Goal: Transaction & Acquisition: Purchase product/service

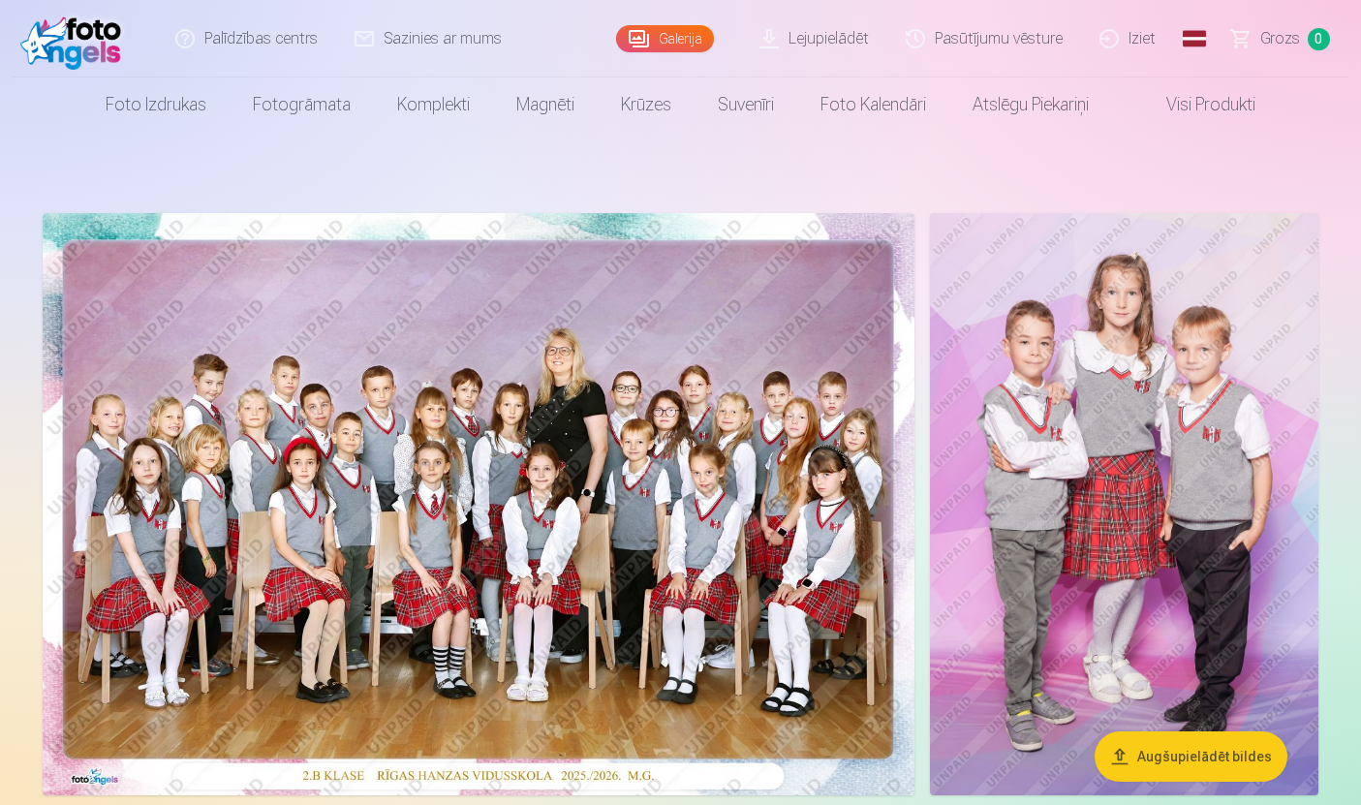
click at [686, 44] on link "Galerija" at bounding box center [665, 38] width 98 height 27
click at [684, 43] on link "Galerija" at bounding box center [665, 38] width 98 height 27
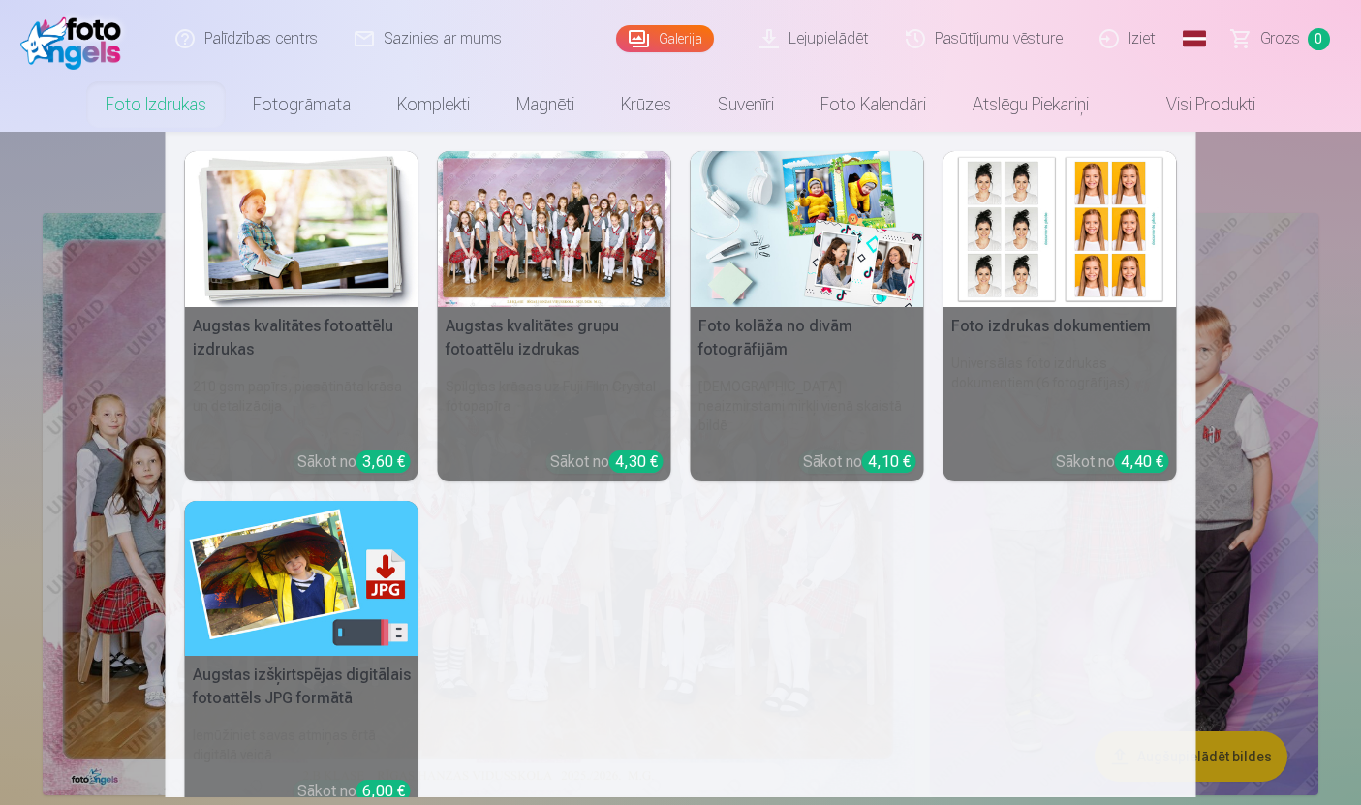
click at [153, 108] on link "Foto izdrukas" at bounding box center [155, 104] width 147 height 54
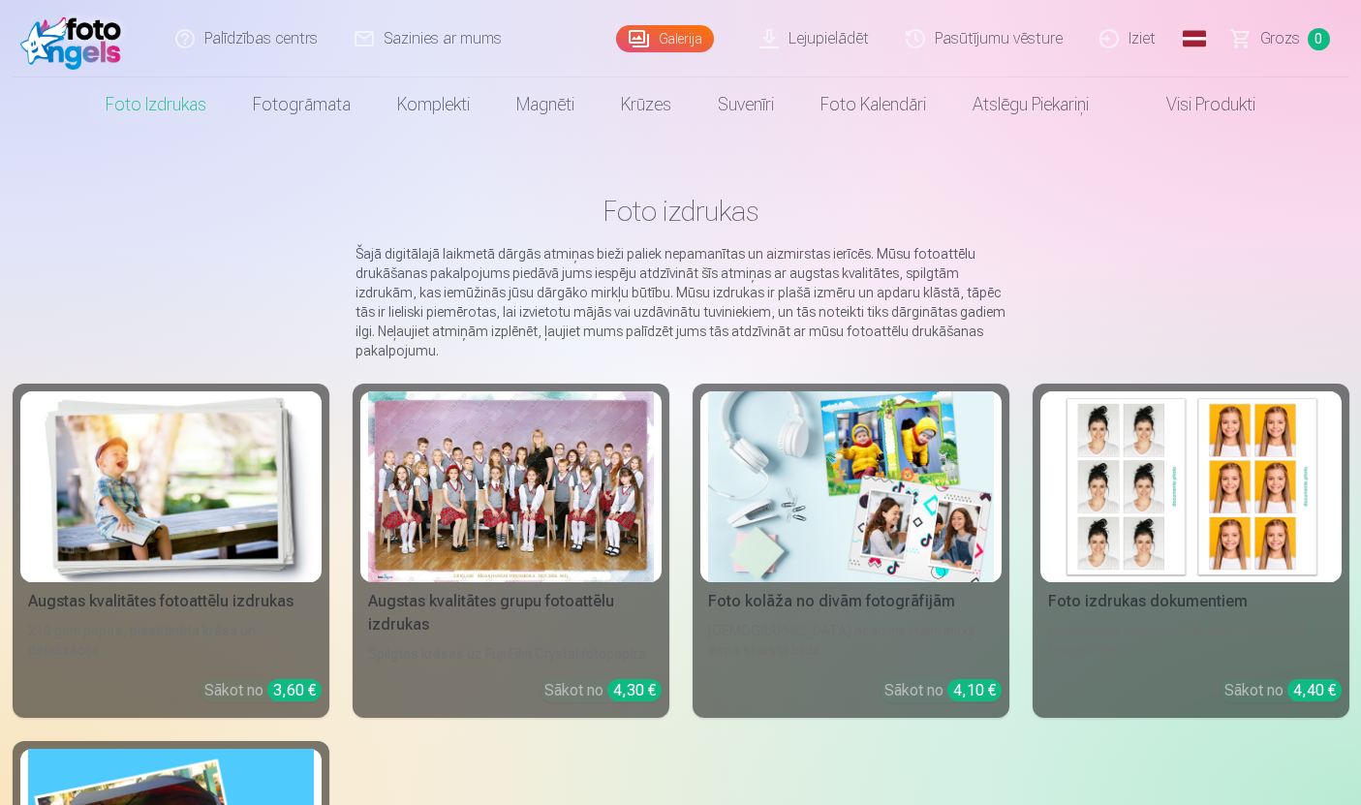
click at [447, 523] on div at bounding box center [511, 486] width 286 height 191
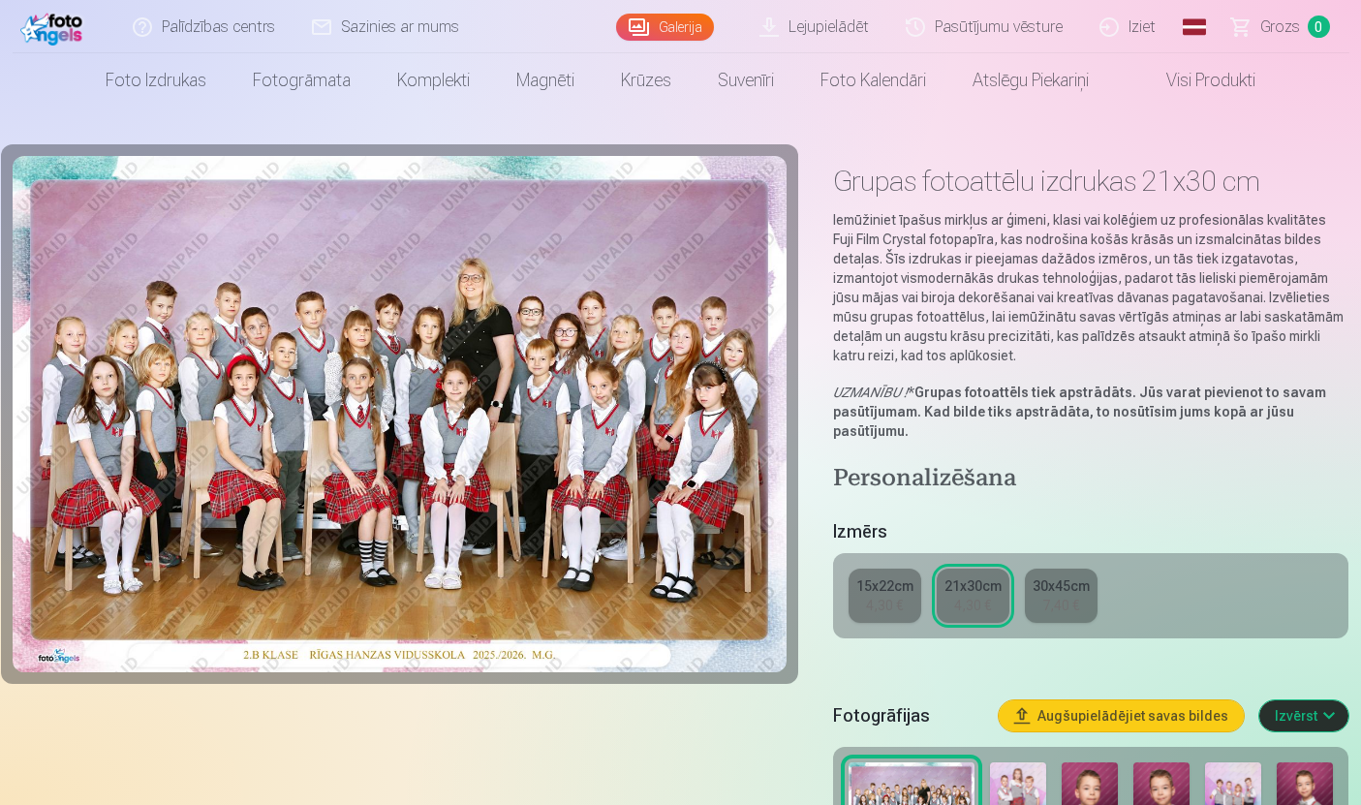
scroll to position [27, 0]
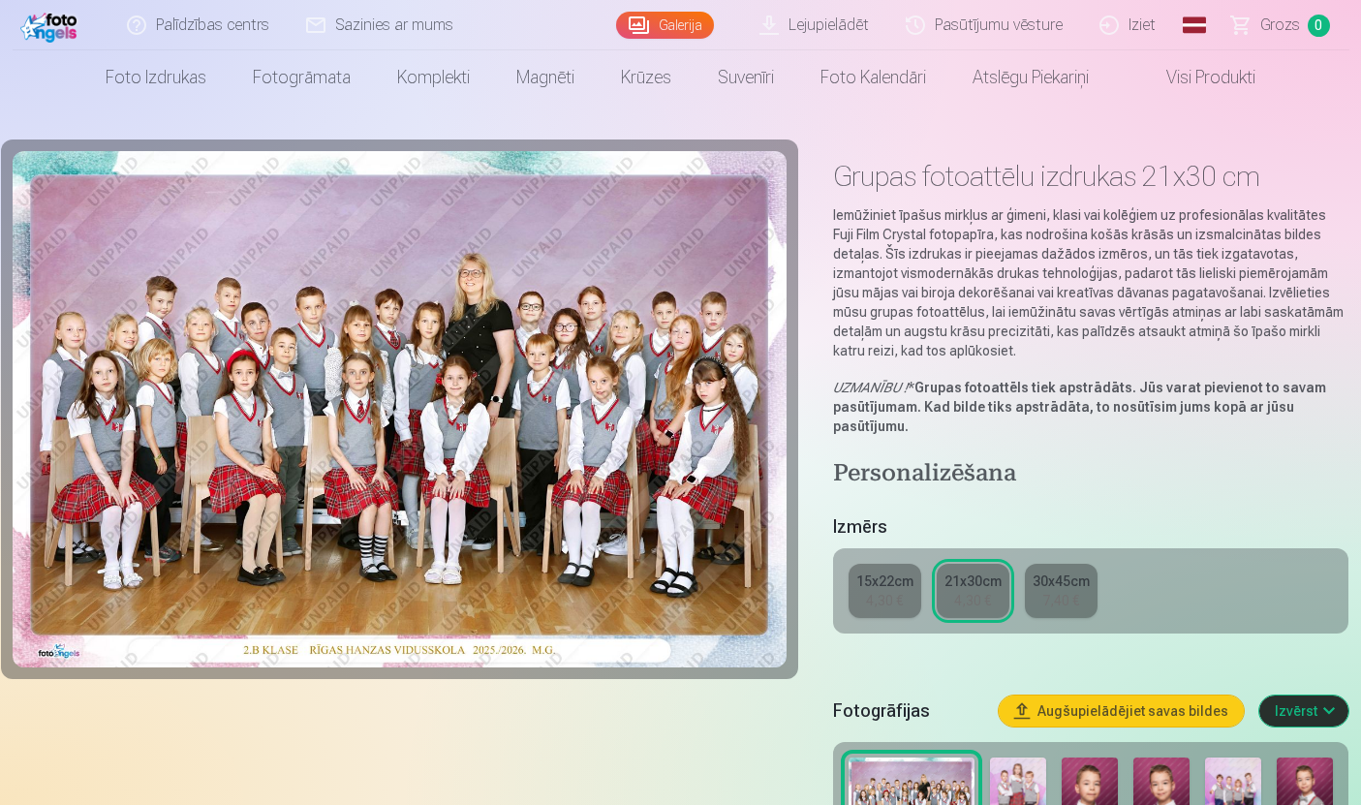
click at [1322, 704] on button "Izvērst" at bounding box center [1303, 711] width 89 height 31
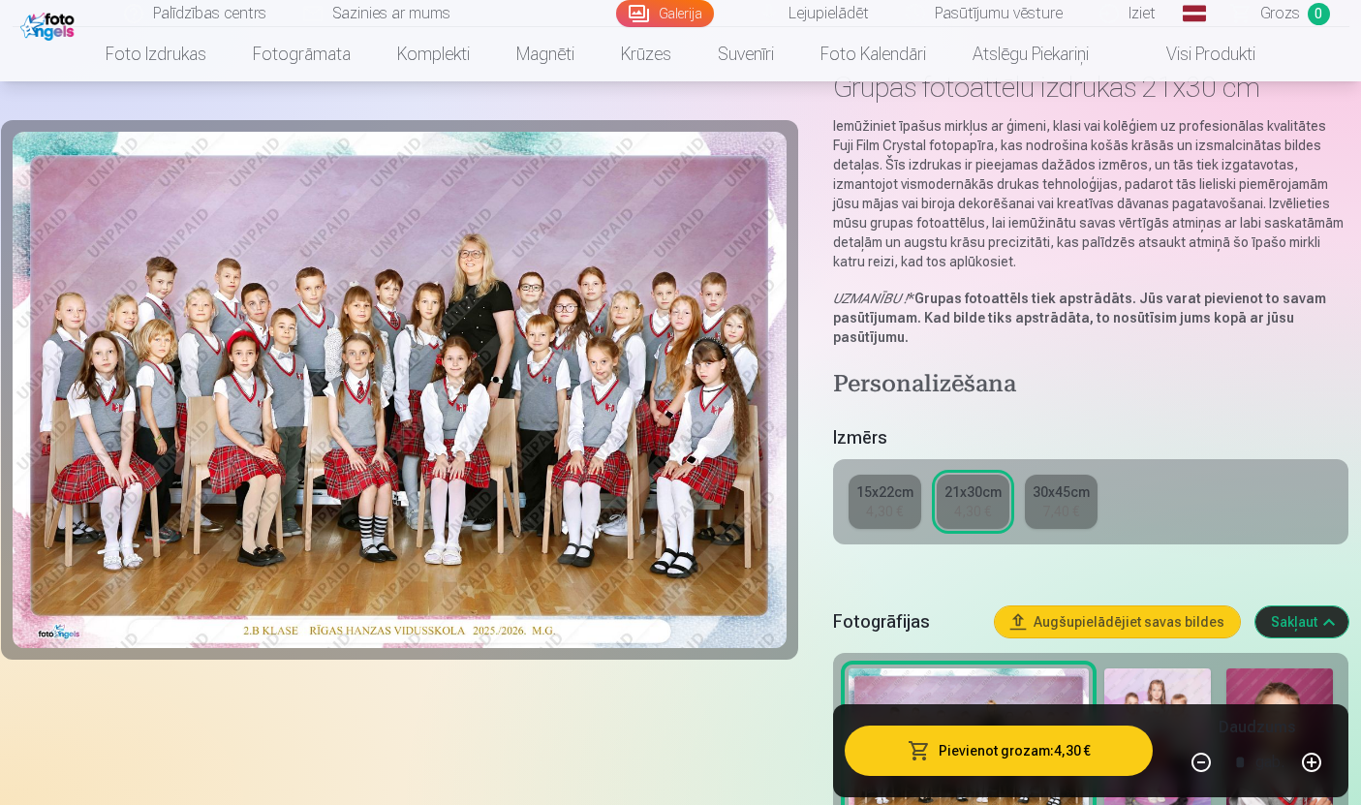
scroll to position [117, 0]
click at [248, 265] on img at bounding box center [400, 390] width 774 height 516
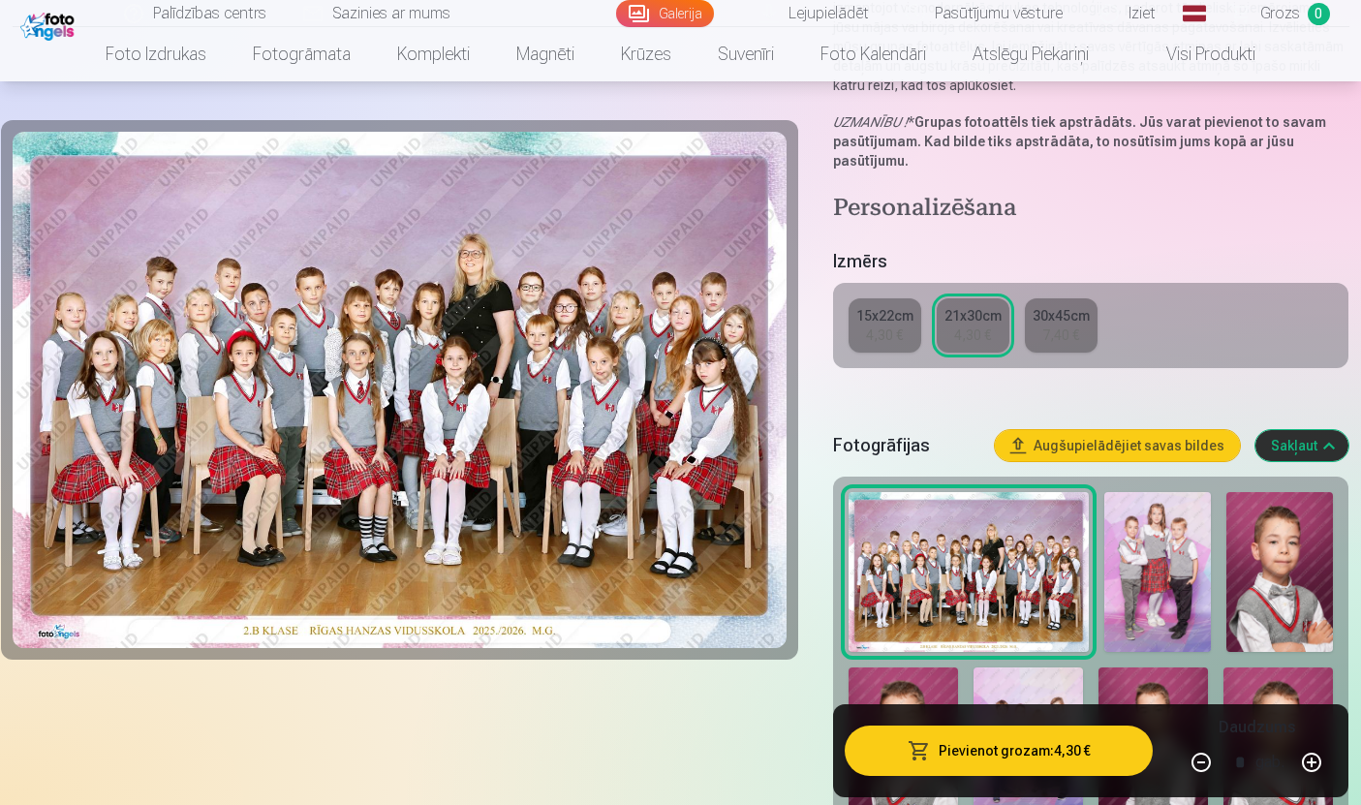
scroll to position [294, 0]
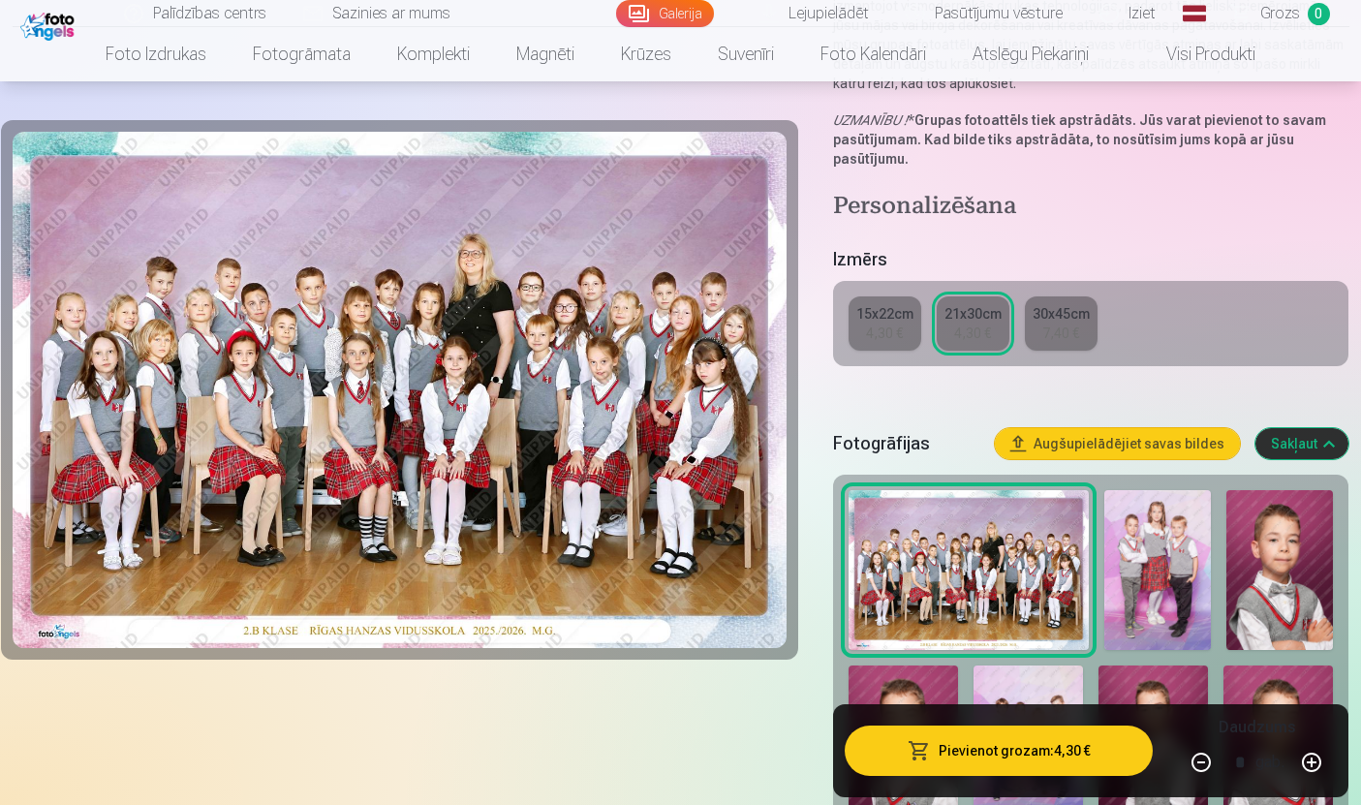
click at [1057, 776] on button "Pievienot grozam : 4,30 €" at bounding box center [999, 751] width 309 height 50
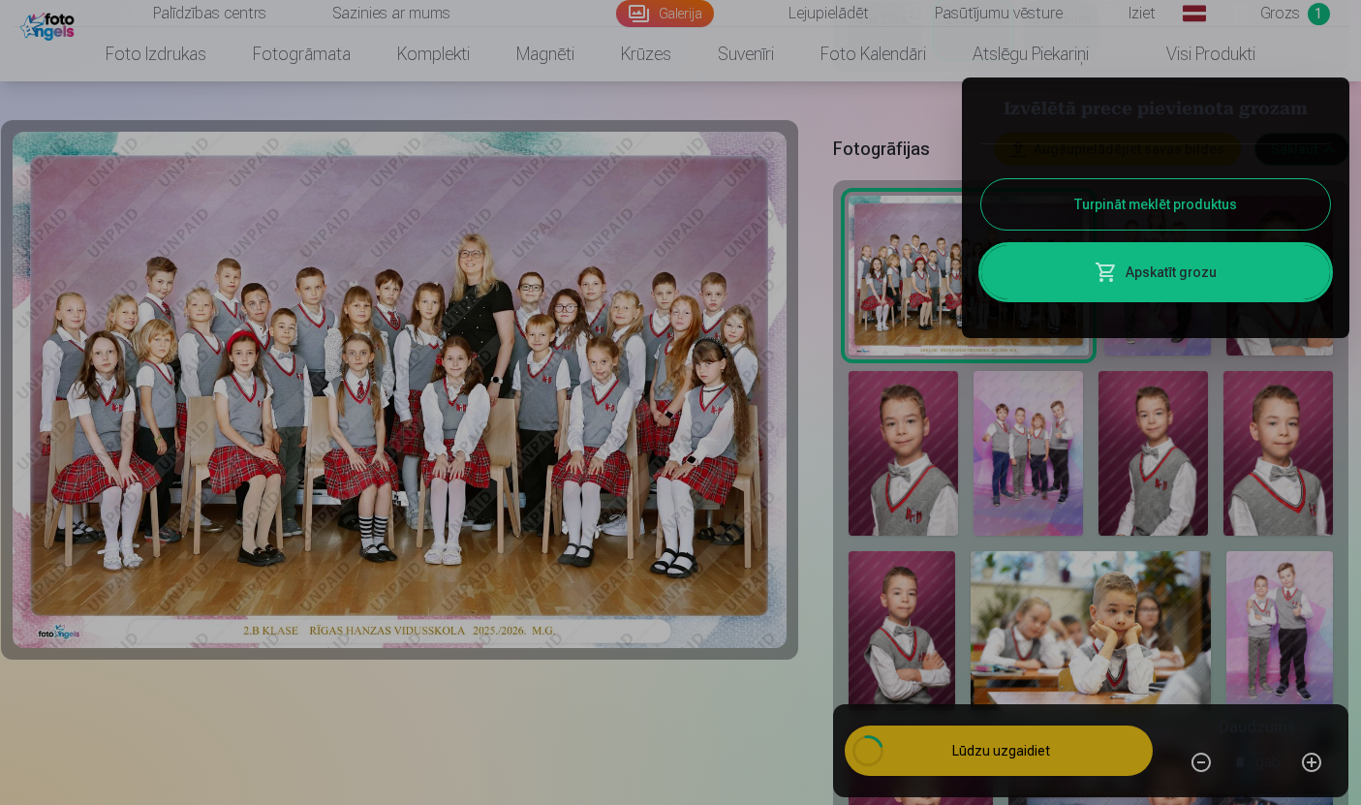
scroll to position [0, 0]
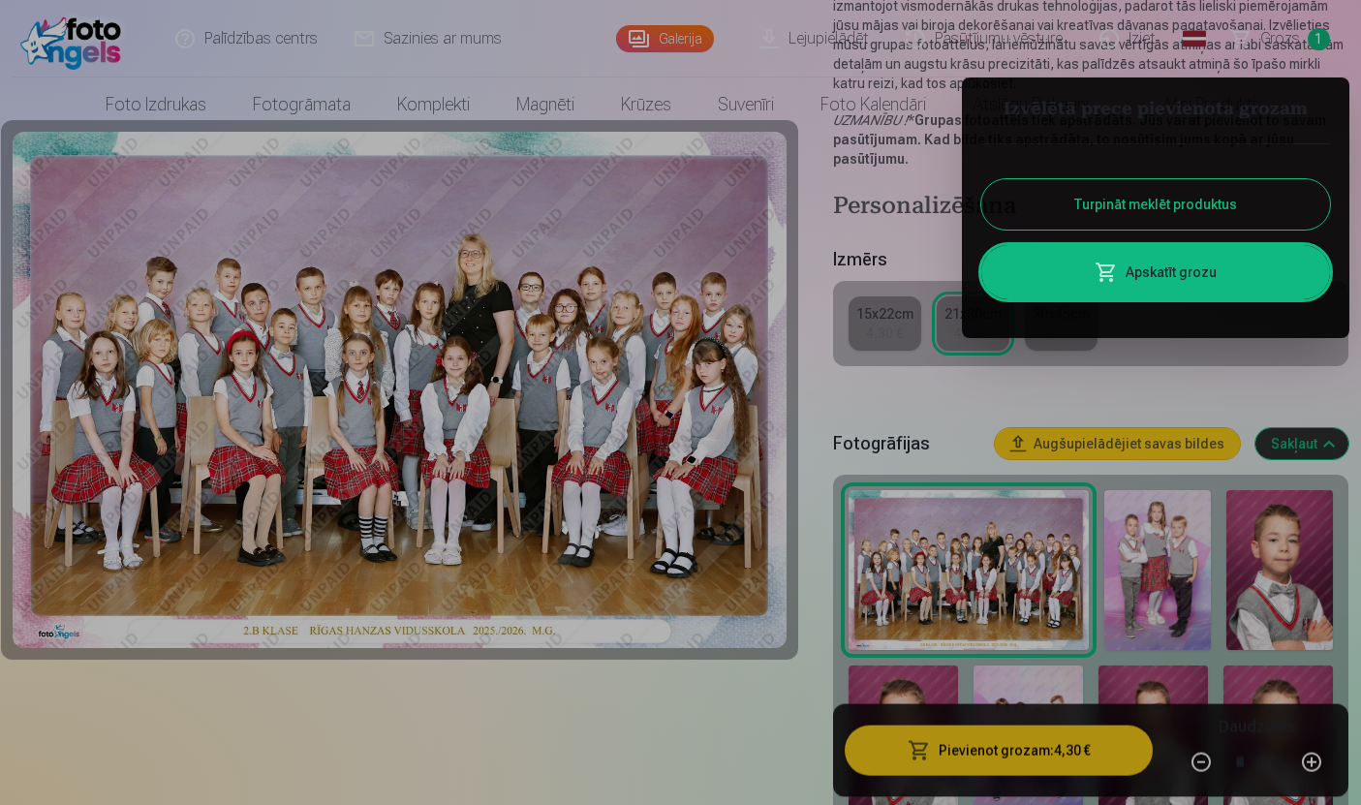
click at [168, 667] on div at bounding box center [680, 402] width 1361 height 805
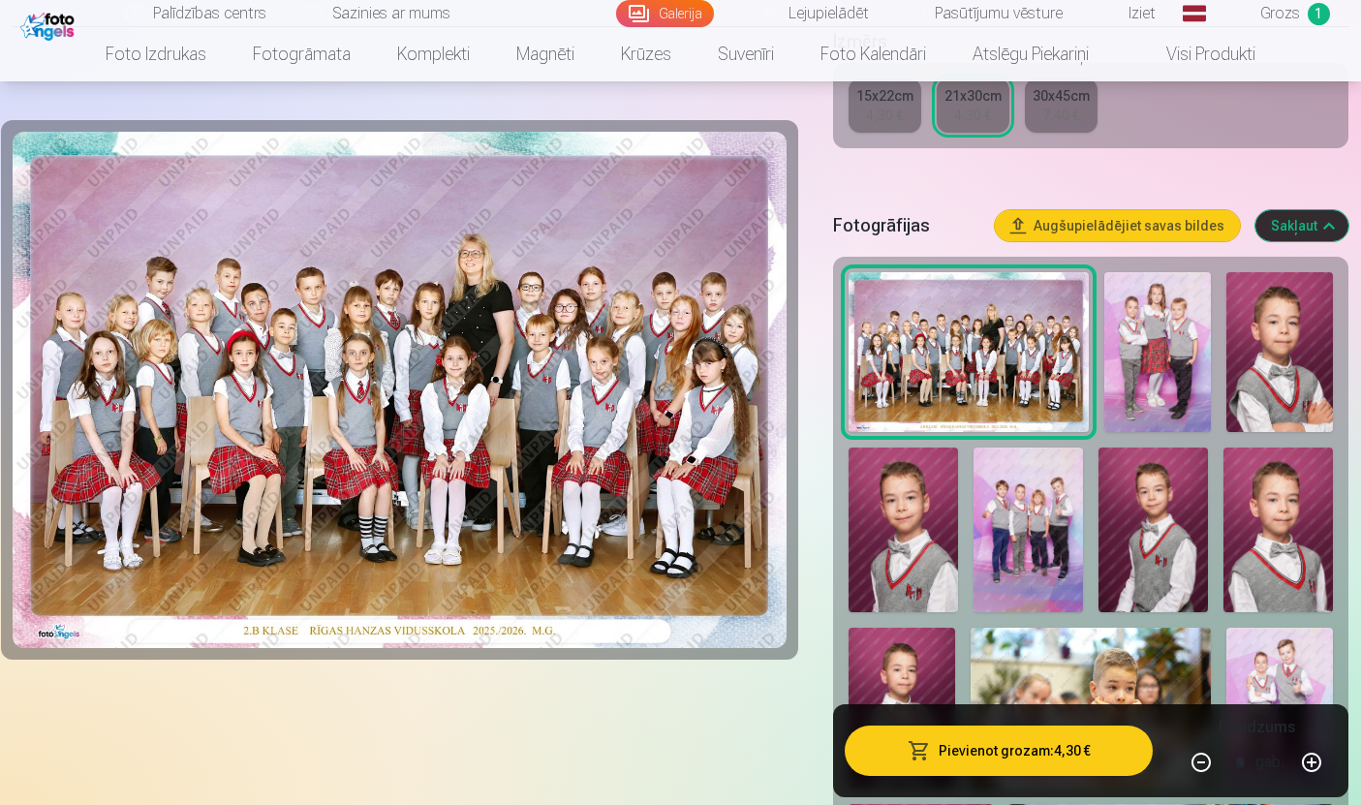
scroll to position [509, 0]
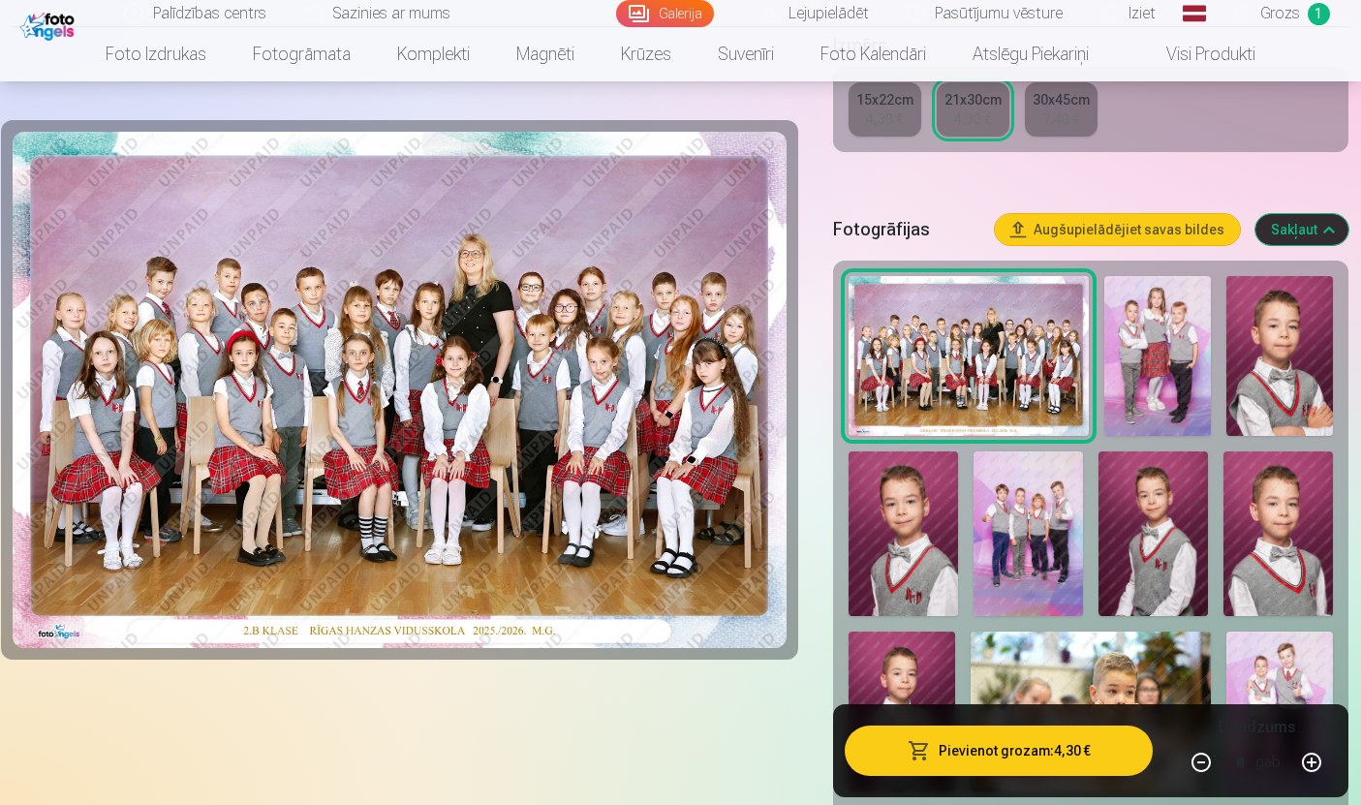
click at [1159, 387] on img at bounding box center [1157, 356] width 107 height 161
